Goal: Information Seeking & Learning: Find specific fact

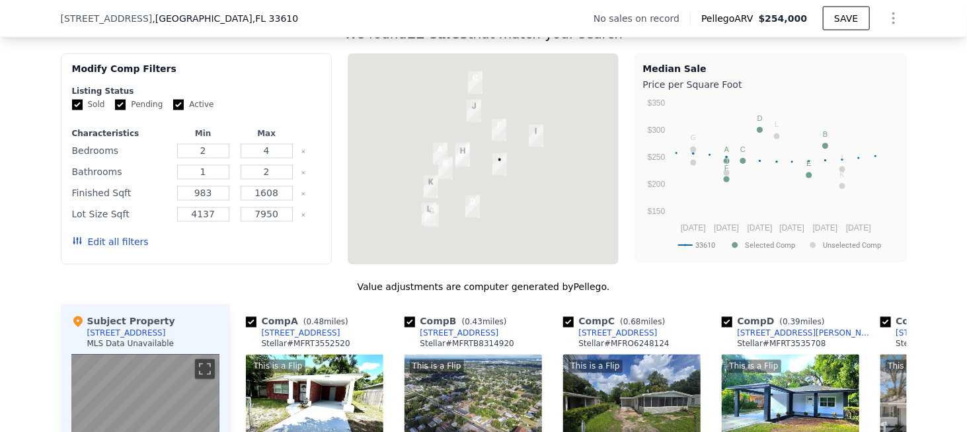
scroll to position [1449, 0]
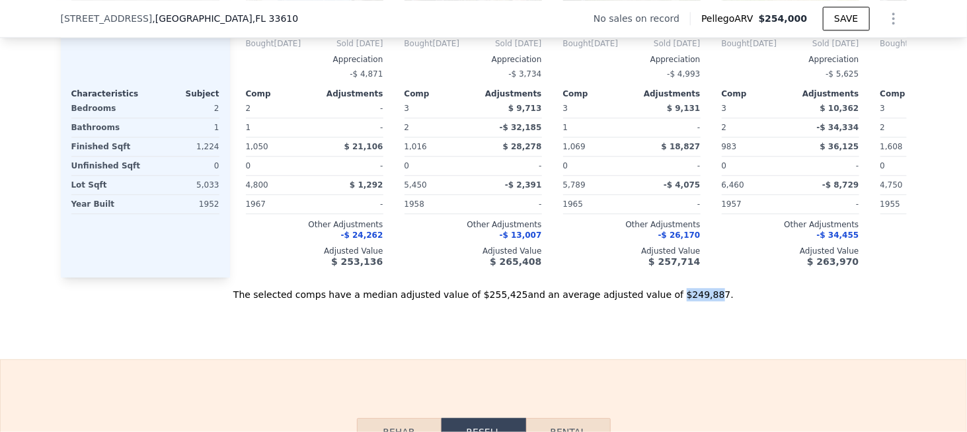
drag, startPoint x: 648, startPoint y: 311, endPoint x: 681, endPoint y: 311, distance: 33.1
click at [681, 301] on div "The selected comps have a median adjusted value of $255,425 and an average adju…" at bounding box center [484, 290] width 846 height 24
drag, startPoint x: 684, startPoint y: 310, endPoint x: 662, endPoint y: 310, distance: 21.8
click at [662, 301] on div "The selected comps have a median adjusted value of $255,425 and an average adju…" at bounding box center [484, 290] width 846 height 24
click at [691, 301] on div "The selected comps have a median adjusted value of $255,425 and an average adju…" at bounding box center [484, 290] width 846 height 24
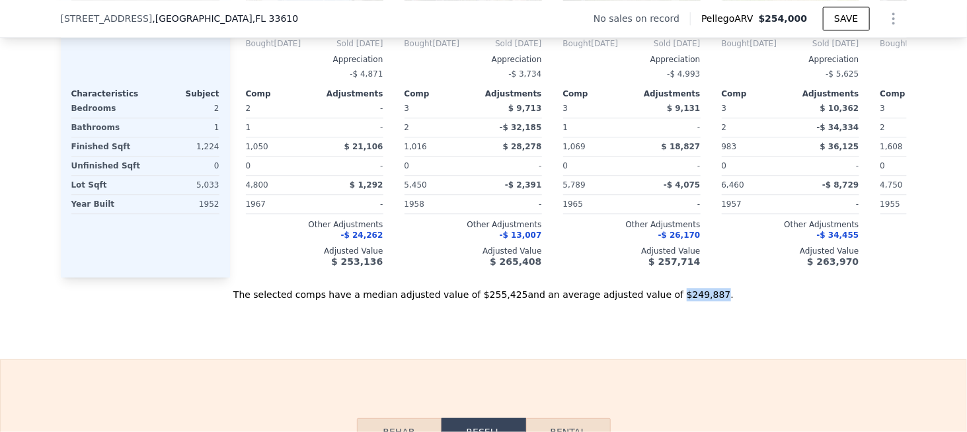
drag, startPoint x: 683, startPoint y: 311, endPoint x: 648, endPoint y: 311, distance: 35.0
click at [648, 301] on div "The selected comps have a median adjusted value of $255,425 and an average adju…" at bounding box center [484, 290] width 846 height 24
copy div "$249,887"
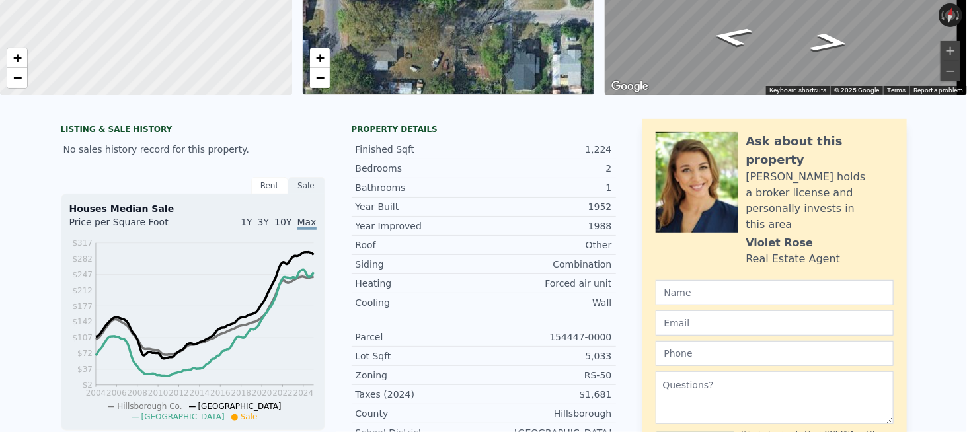
scroll to position [0, 0]
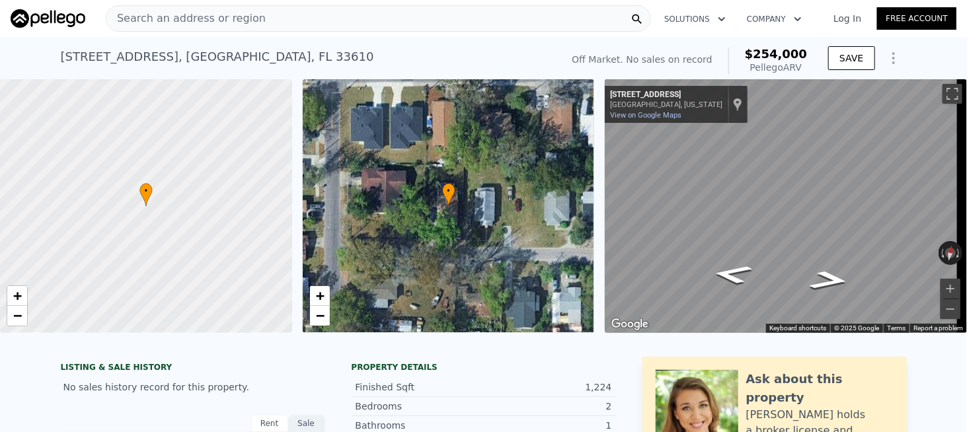
click at [147, 17] on span "Search an address or region" at bounding box center [185, 19] width 159 height 16
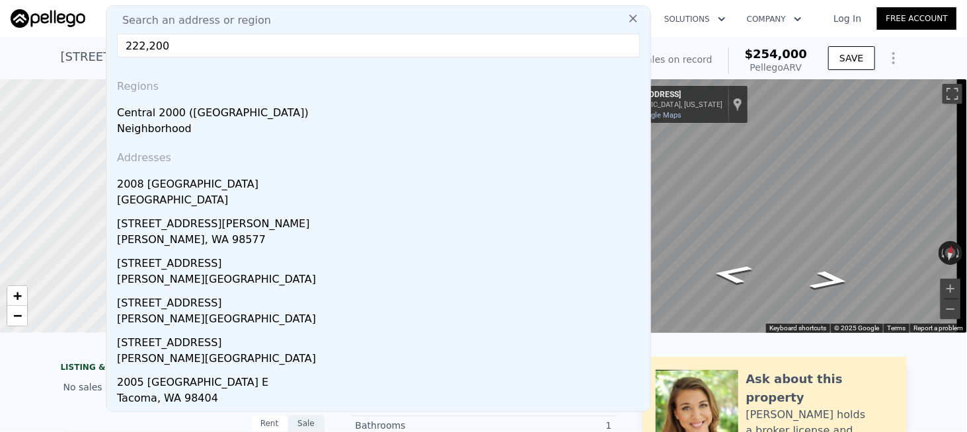
drag, startPoint x: 115, startPoint y: 46, endPoint x: 80, endPoint y: 49, distance: 35.1
paste input "[STREET_ADDRESS]"
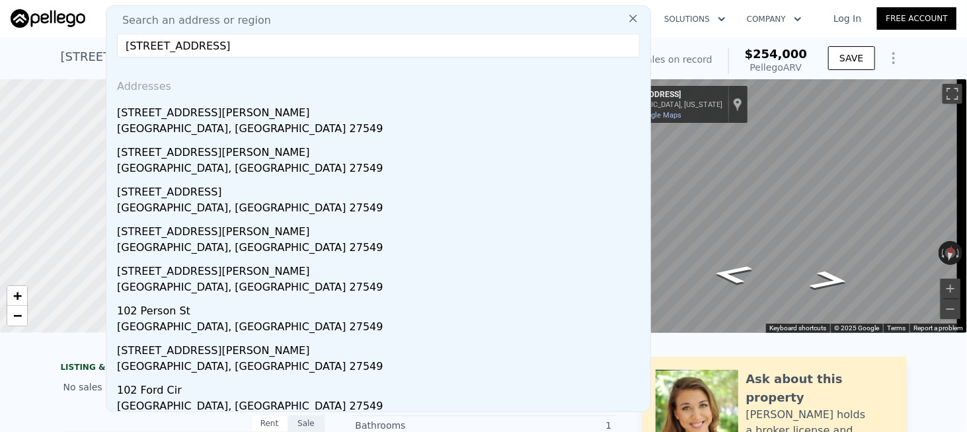
click at [315, 42] on input "[STREET_ADDRESS]" at bounding box center [378, 46] width 523 height 24
drag, startPoint x: 204, startPoint y: 46, endPoint x: 250, endPoint y: 44, distance: 46.3
click at [250, 44] on input "[STREET_ADDRESS]" at bounding box center [378, 46] width 523 height 24
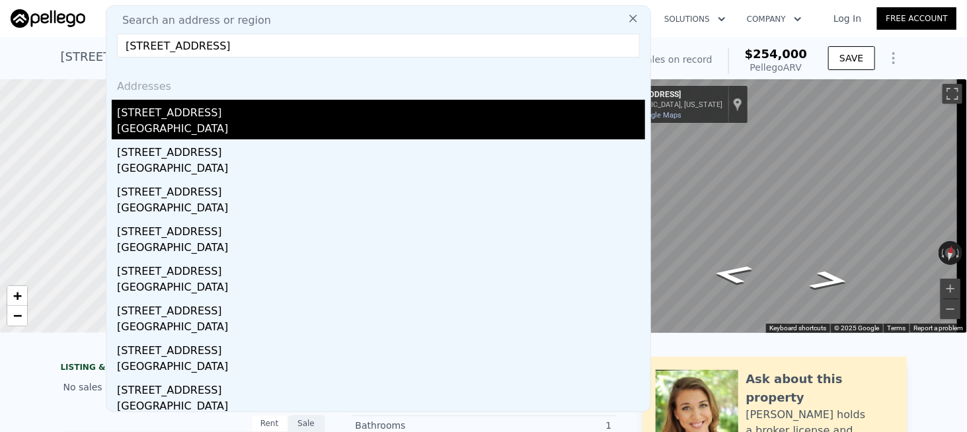
type input "[STREET_ADDRESS]"
click at [215, 124] on div "[GEOGRAPHIC_DATA]" at bounding box center [381, 130] width 528 height 19
